Goal: Find specific fact: Find specific fact

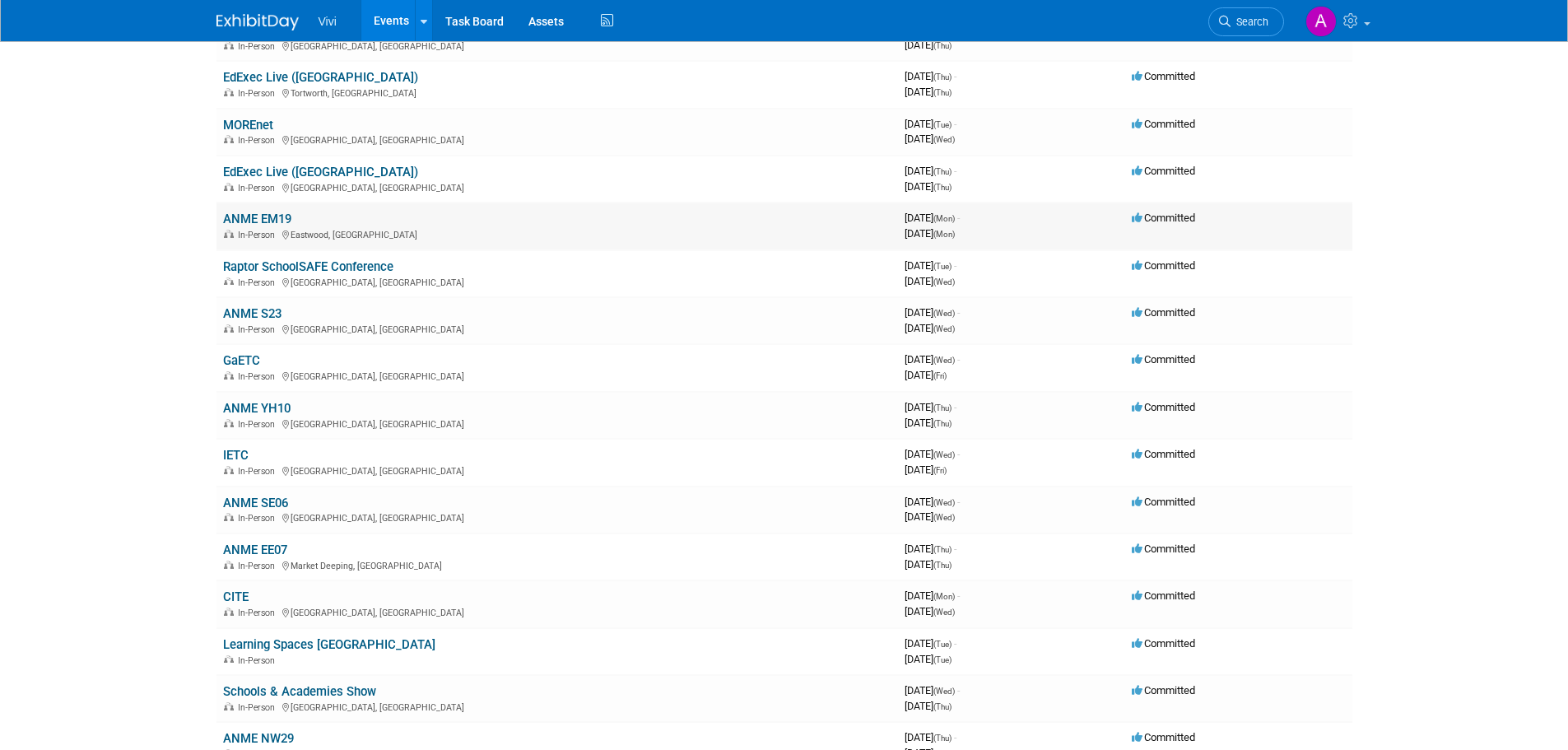
scroll to position [412, 0]
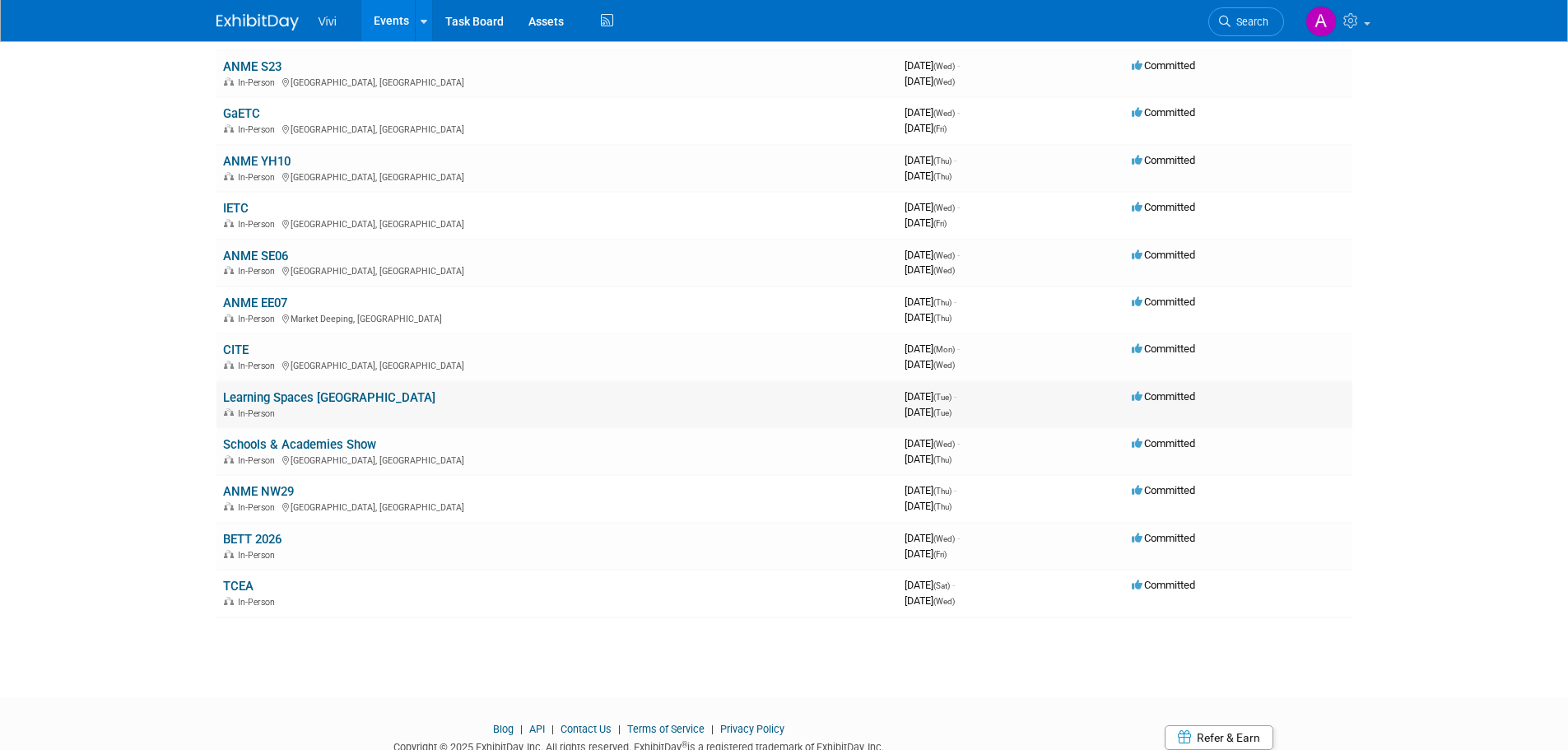
click at [297, 392] on link "Learning Spaces [GEOGRAPHIC_DATA]" at bounding box center [329, 397] width 213 height 15
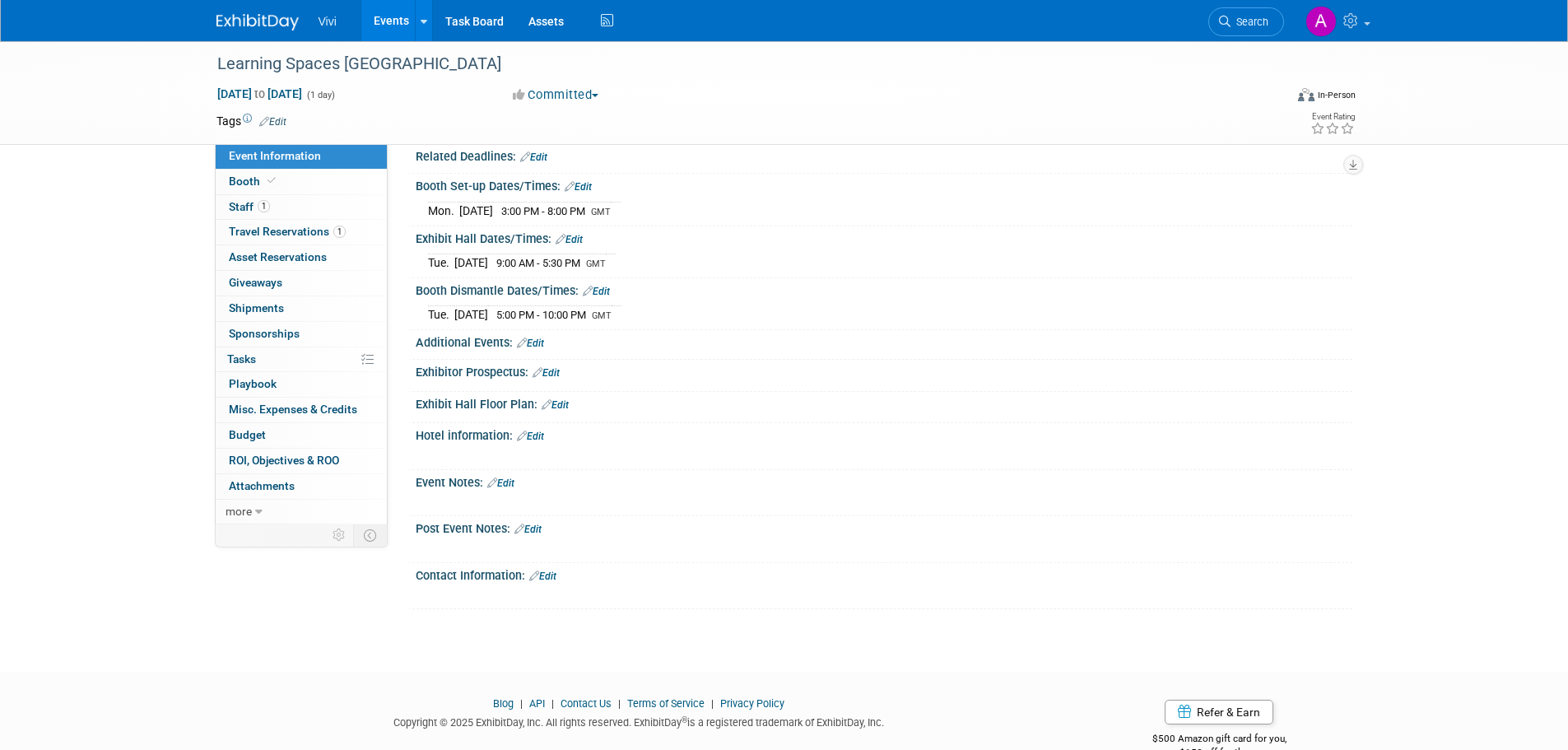
scroll to position [164, 0]
click at [290, 189] on link "Booth" at bounding box center [301, 181] width 171 height 25
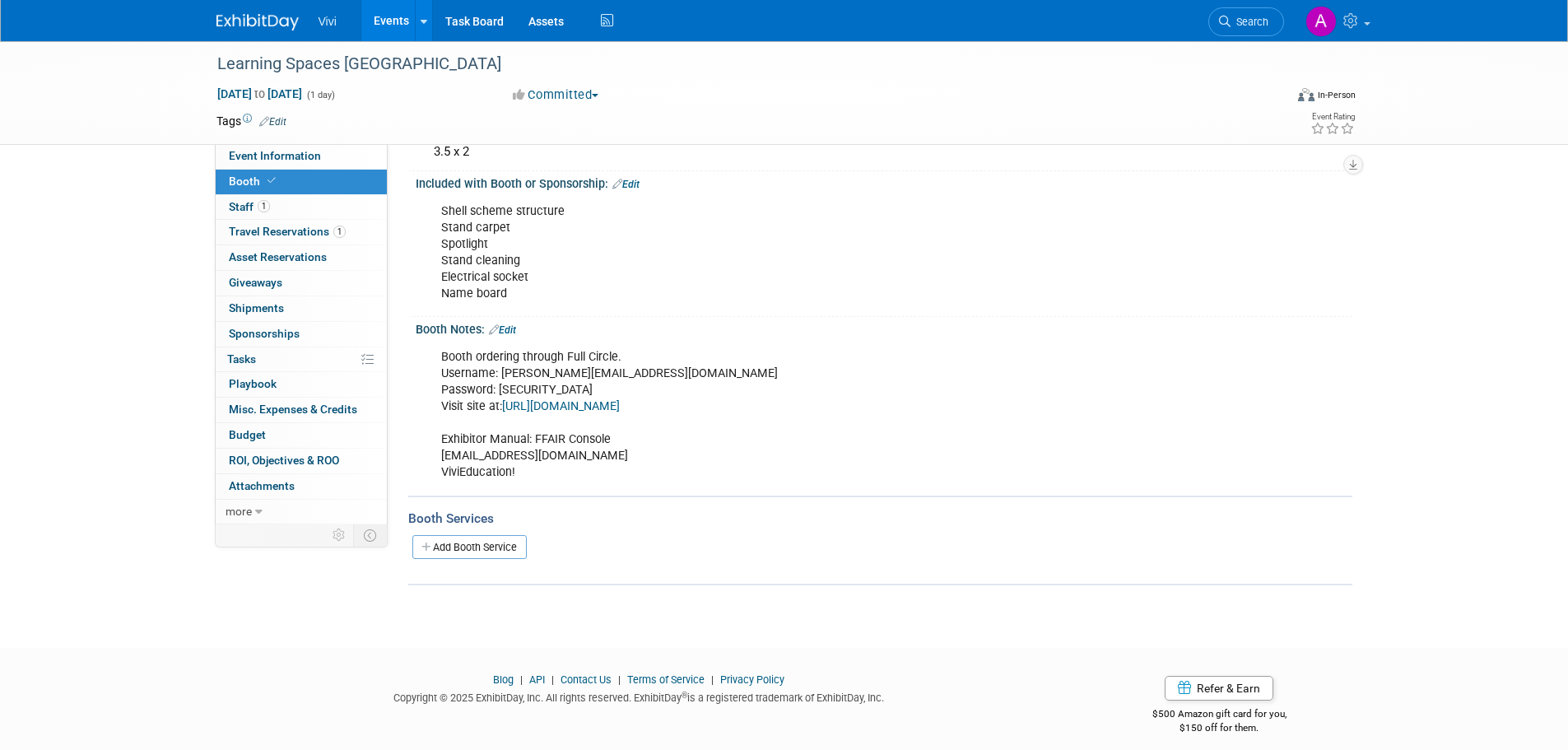
scroll to position [178, 0]
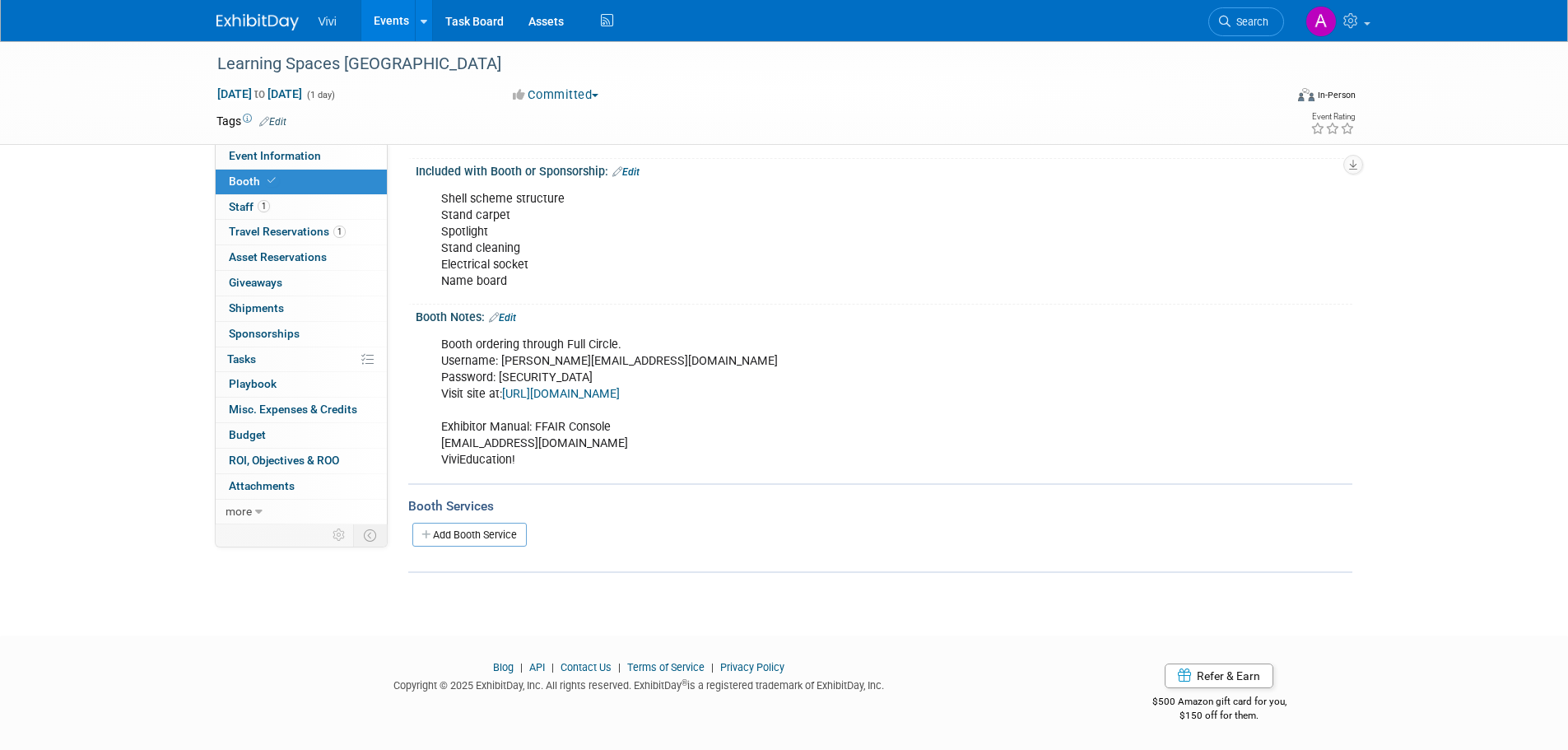
click at [620, 398] on link "[URL][DOMAIN_NAME]" at bounding box center [561, 394] width 118 height 14
drag, startPoint x: 588, startPoint y: 361, endPoint x: 503, endPoint y: 363, distance: 85.0
click at [503, 363] on div "Booth ordering through Full Circle. Username: [PERSON_NAME][EMAIL_ADDRESS][DOMA…" at bounding box center [800, 403] width 742 height 149
drag, startPoint x: 579, startPoint y: 381, endPoint x: 500, endPoint y: 379, distance: 79.0
click at [500, 379] on div "Booth ordering through Full Circle. Username: [PERSON_NAME][EMAIL_ADDRESS][DOMA…" at bounding box center [800, 403] width 742 height 149
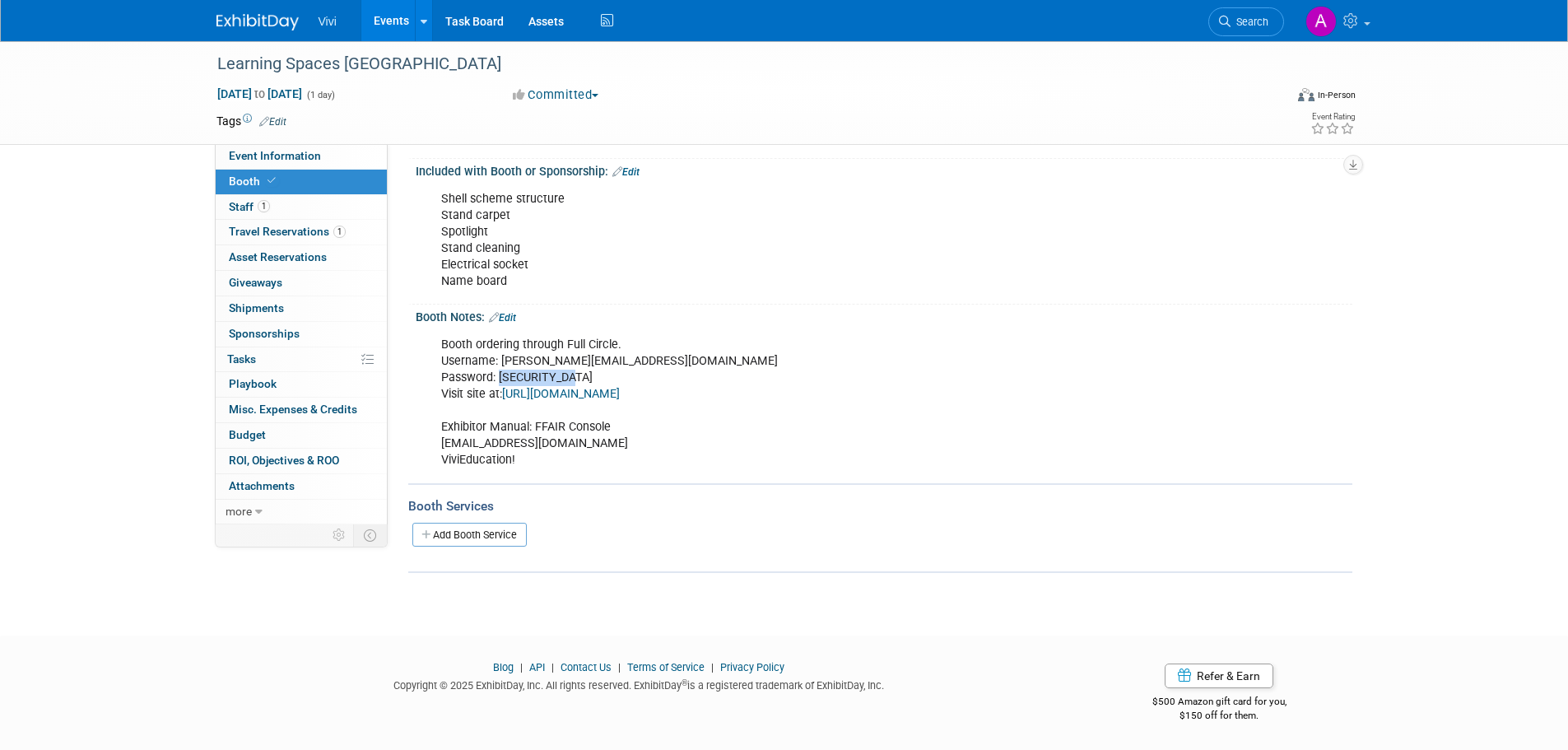
copy div "cZK3cytbXzOc"
click at [552, 448] on div "Booth ordering through Full Circle. Username: [PERSON_NAME][EMAIL_ADDRESS][DOMA…" at bounding box center [800, 403] width 742 height 149
drag, startPoint x: 511, startPoint y: 454, endPoint x: 440, endPoint y: 459, distance: 71.2
click at [440, 459] on div "Booth ordering through Full Circle. Username: [PERSON_NAME][EMAIL_ADDRESS][DOMA…" at bounding box center [800, 403] width 742 height 149
copy div "ViviEducation!"
